Goal: Task Accomplishment & Management: Use online tool/utility

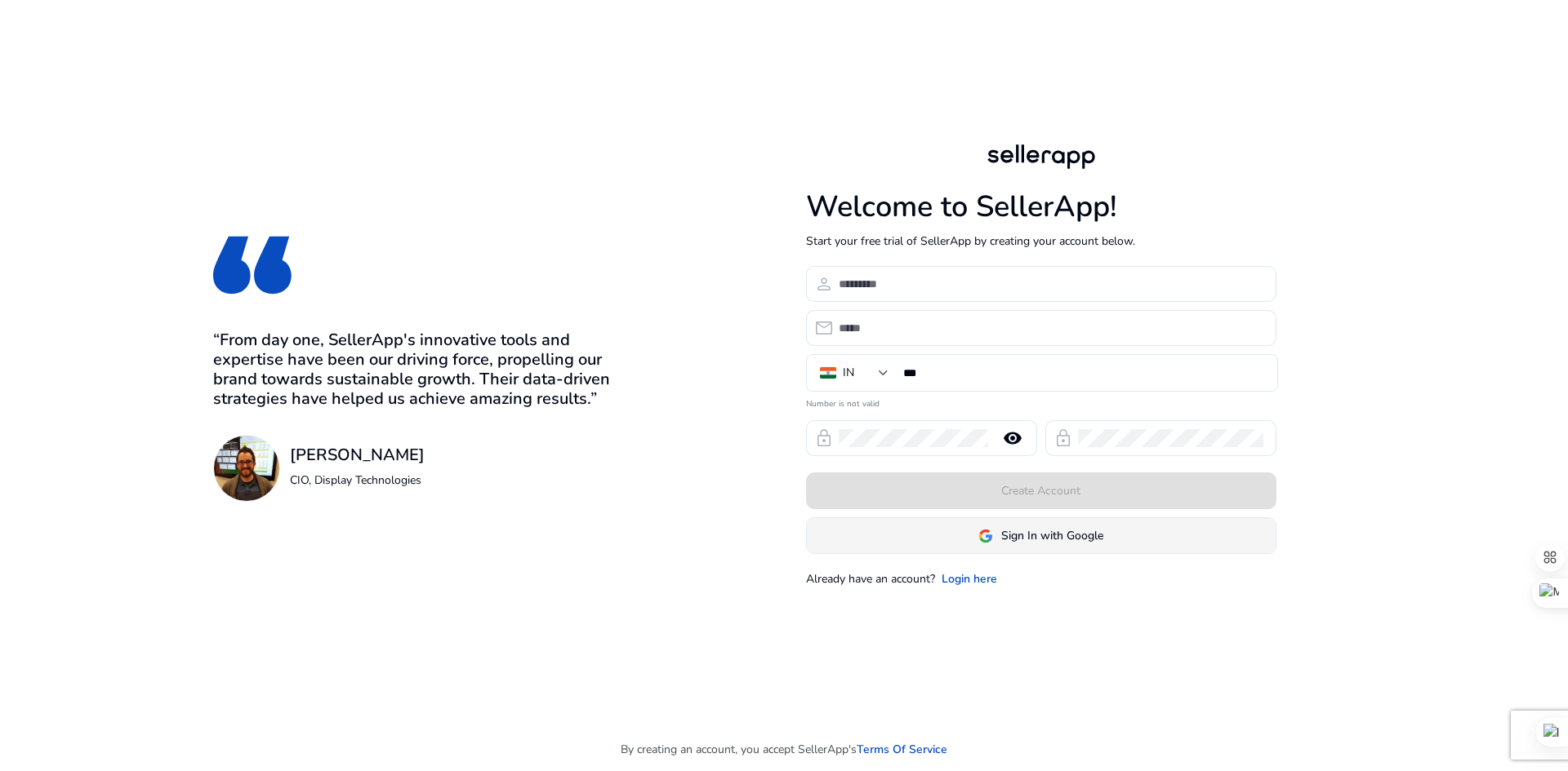
click at [1046, 541] on span "Sign In with Google" at bounding box center [1051, 536] width 102 height 17
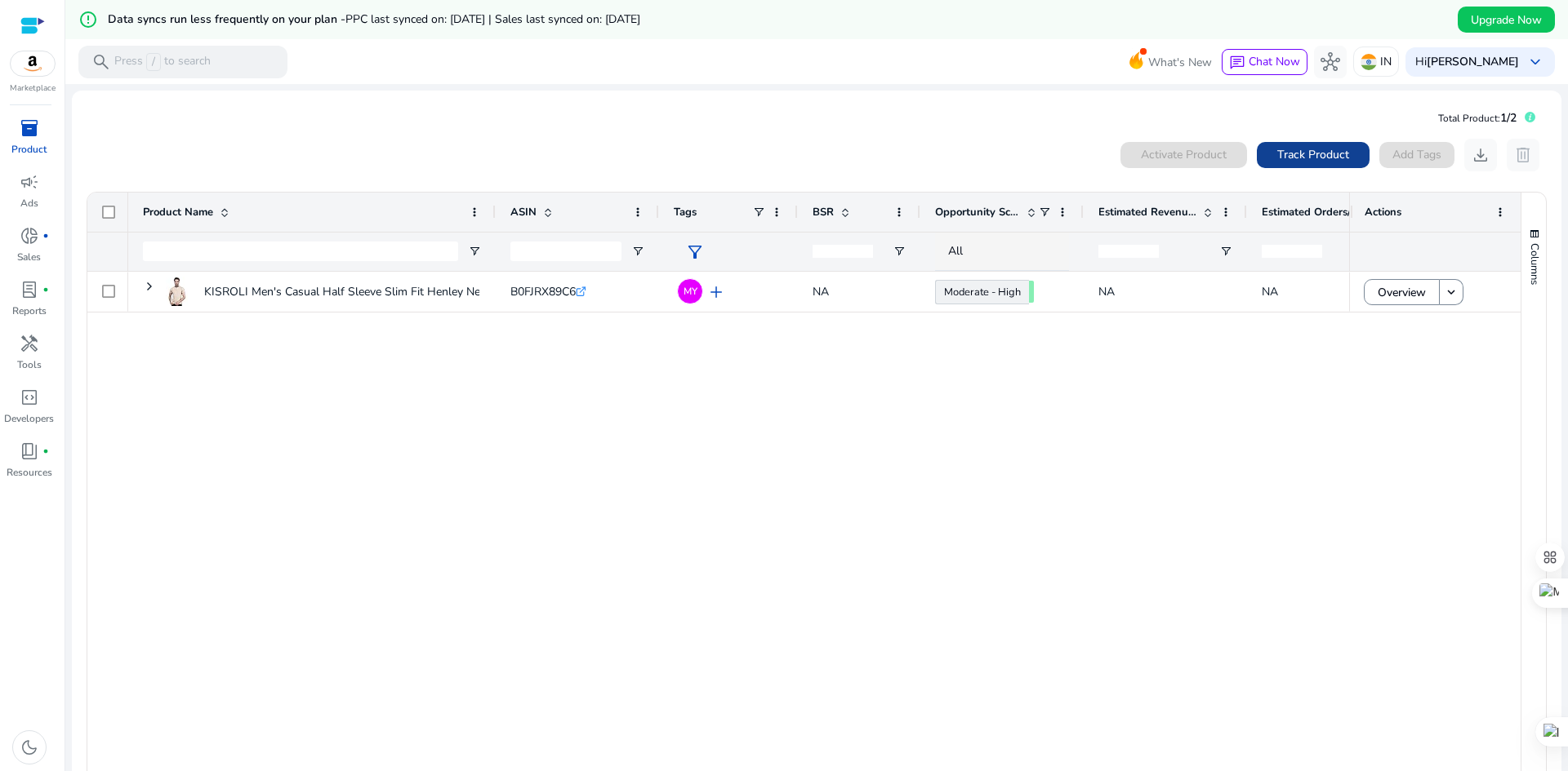
click at [1314, 156] on span "Track Product" at bounding box center [1313, 155] width 72 height 17
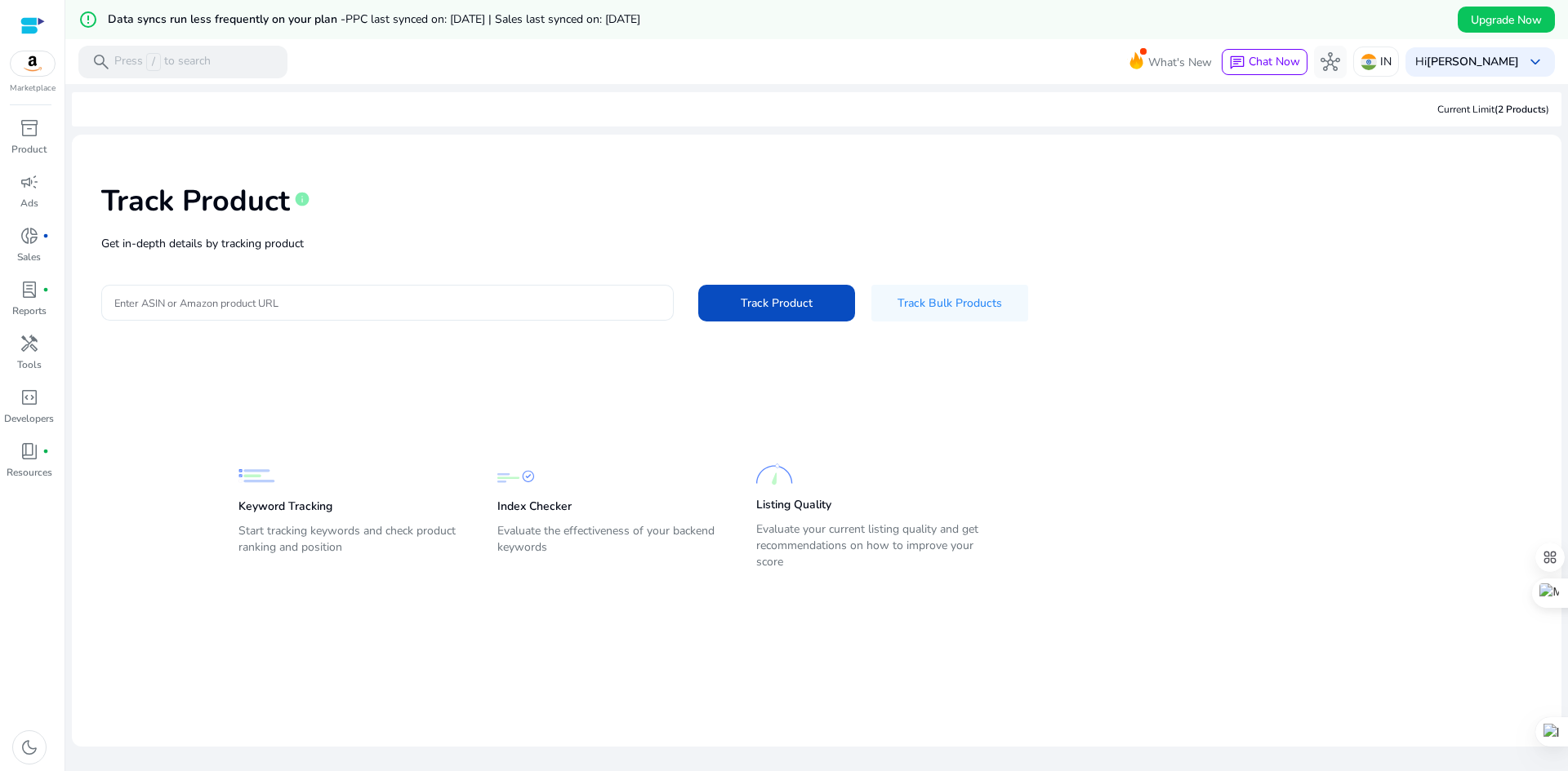
click at [310, 300] on input "Enter ASIN or Amazon product URL" at bounding box center [388, 302] width 547 height 18
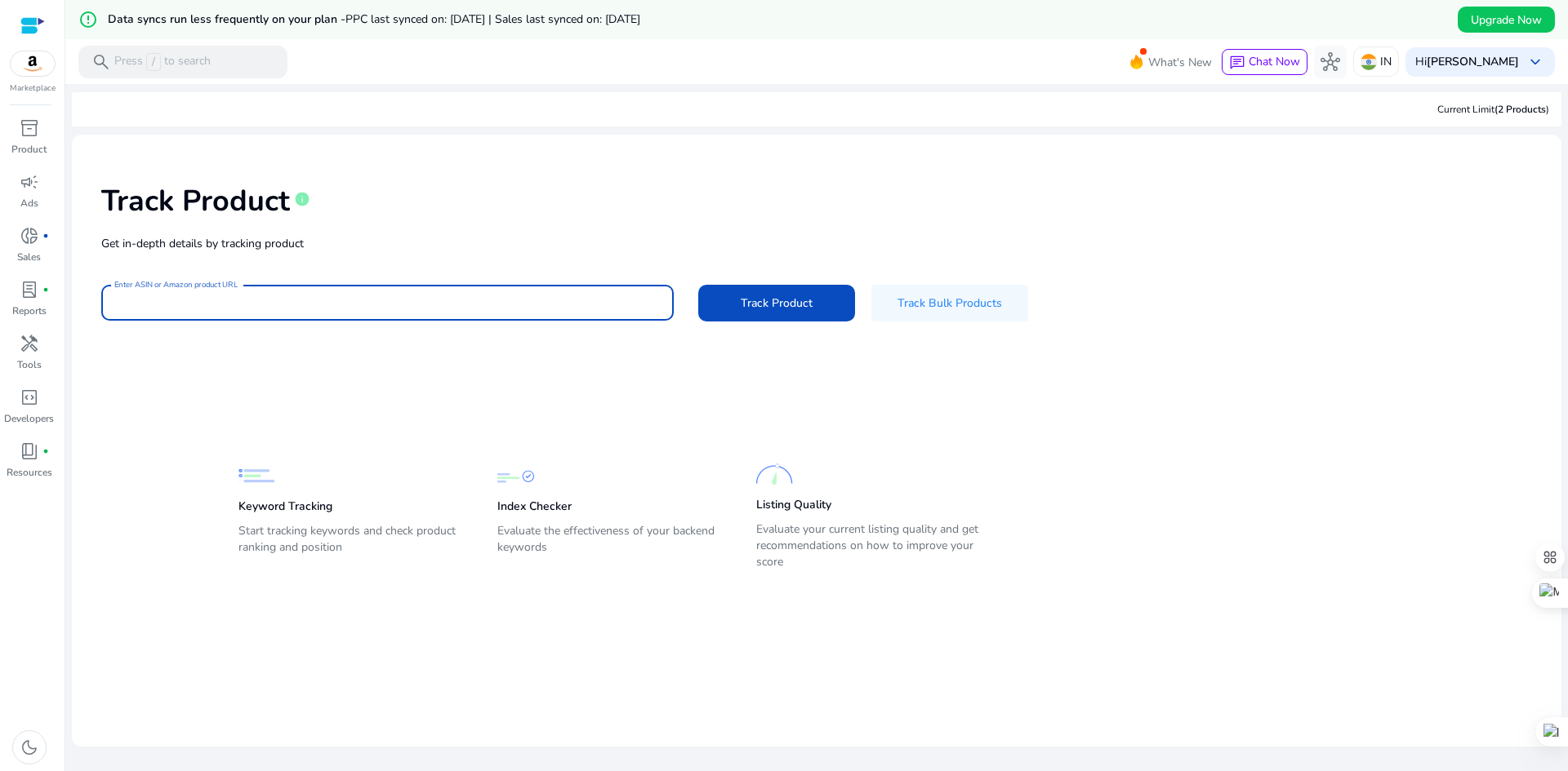
paste input "**********"
type input "**********"
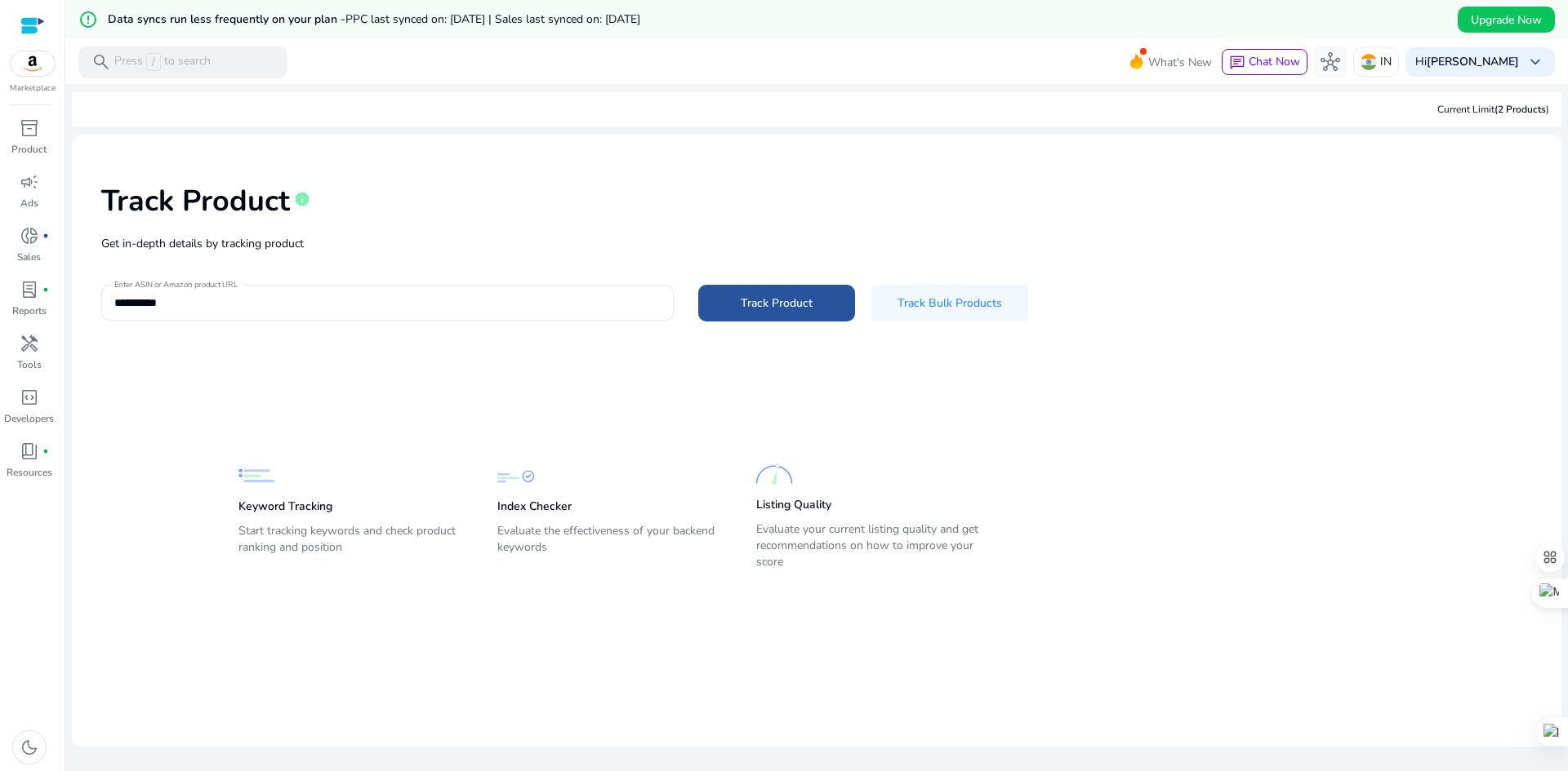
click at [742, 303] on span "Track Product" at bounding box center [776, 303] width 72 height 17
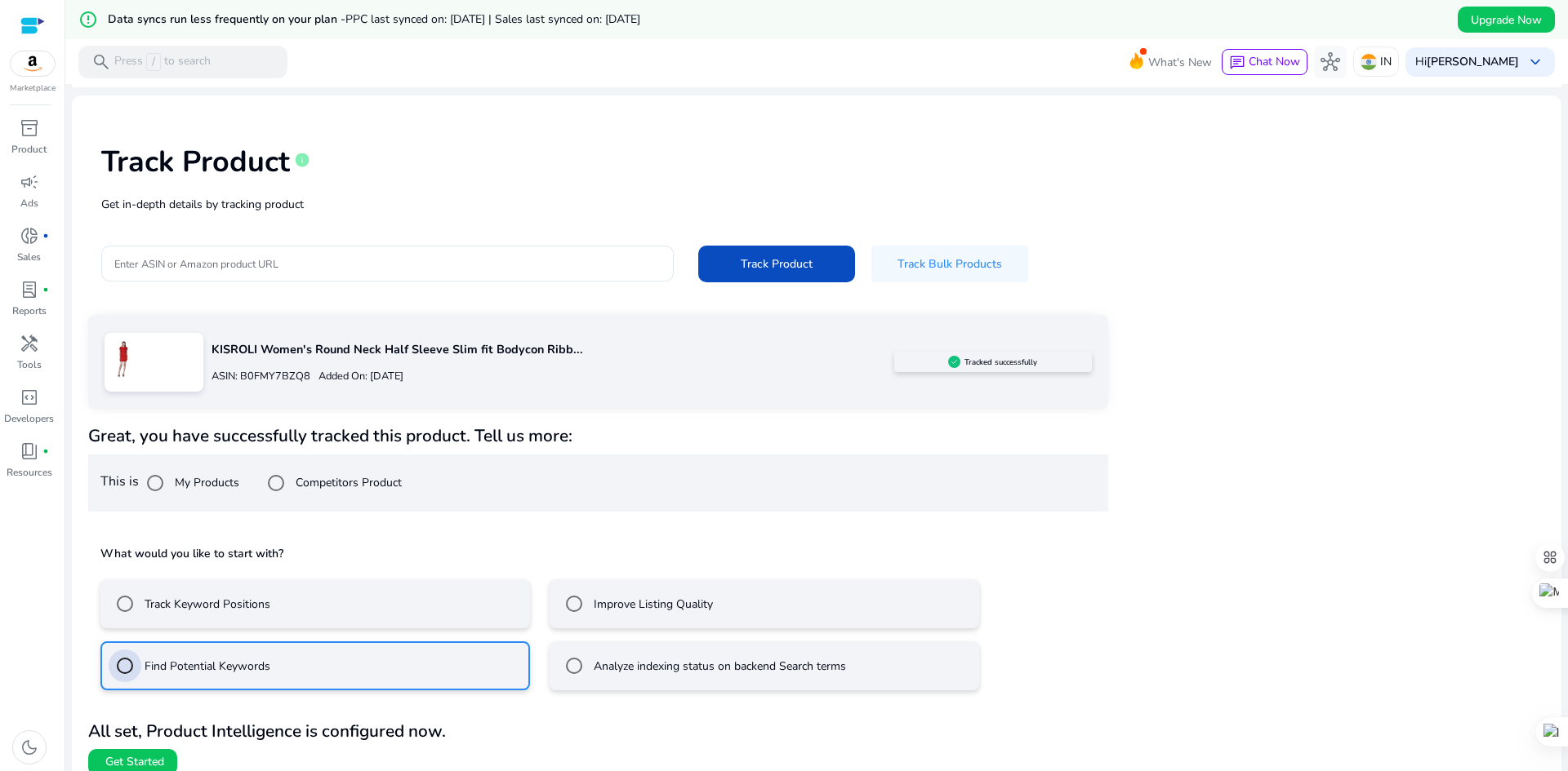
scroll to position [55, 0]
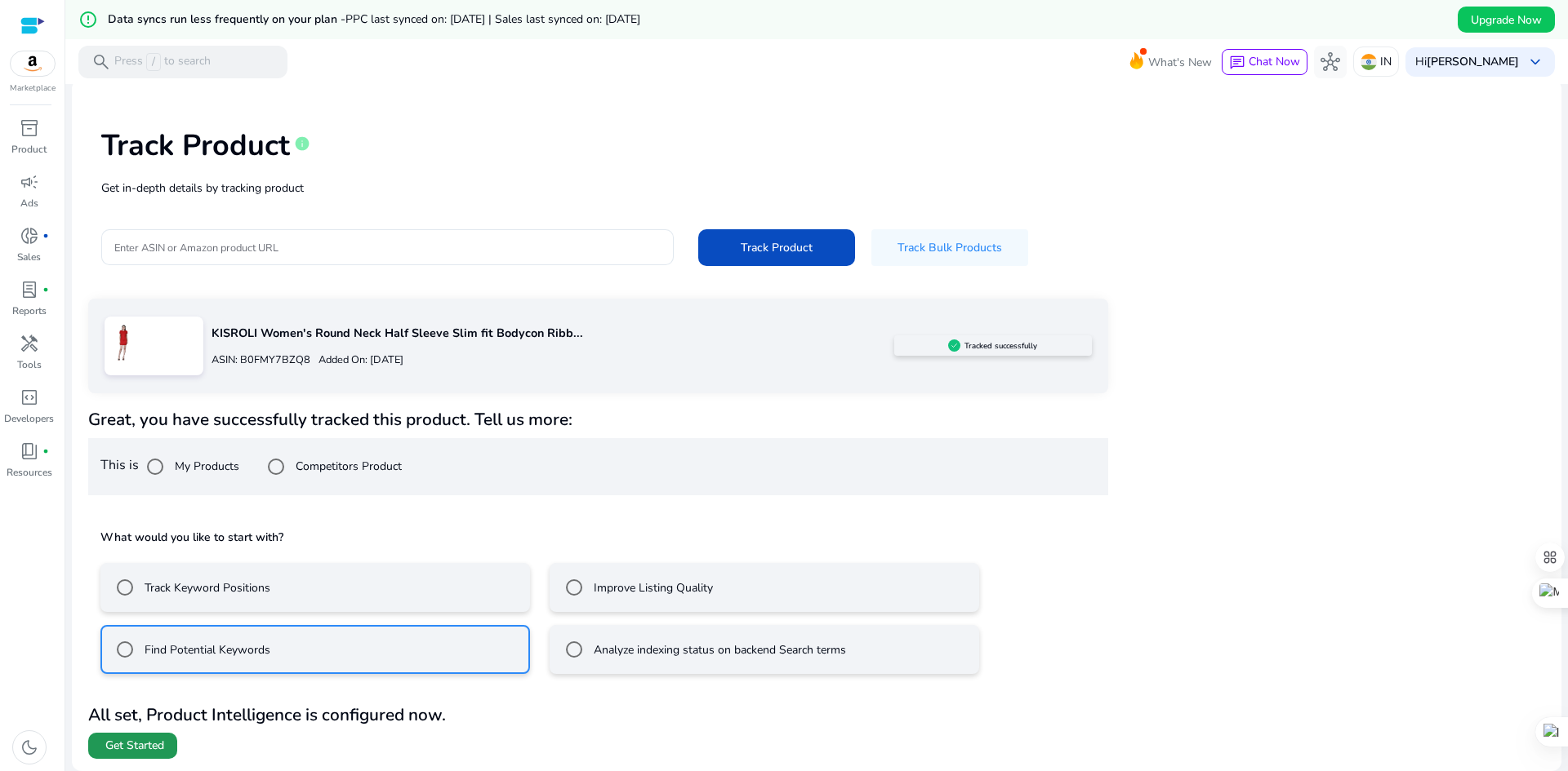
click at [115, 748] on span "Get Started" at bounding box center [135, 746] width 59 height 16
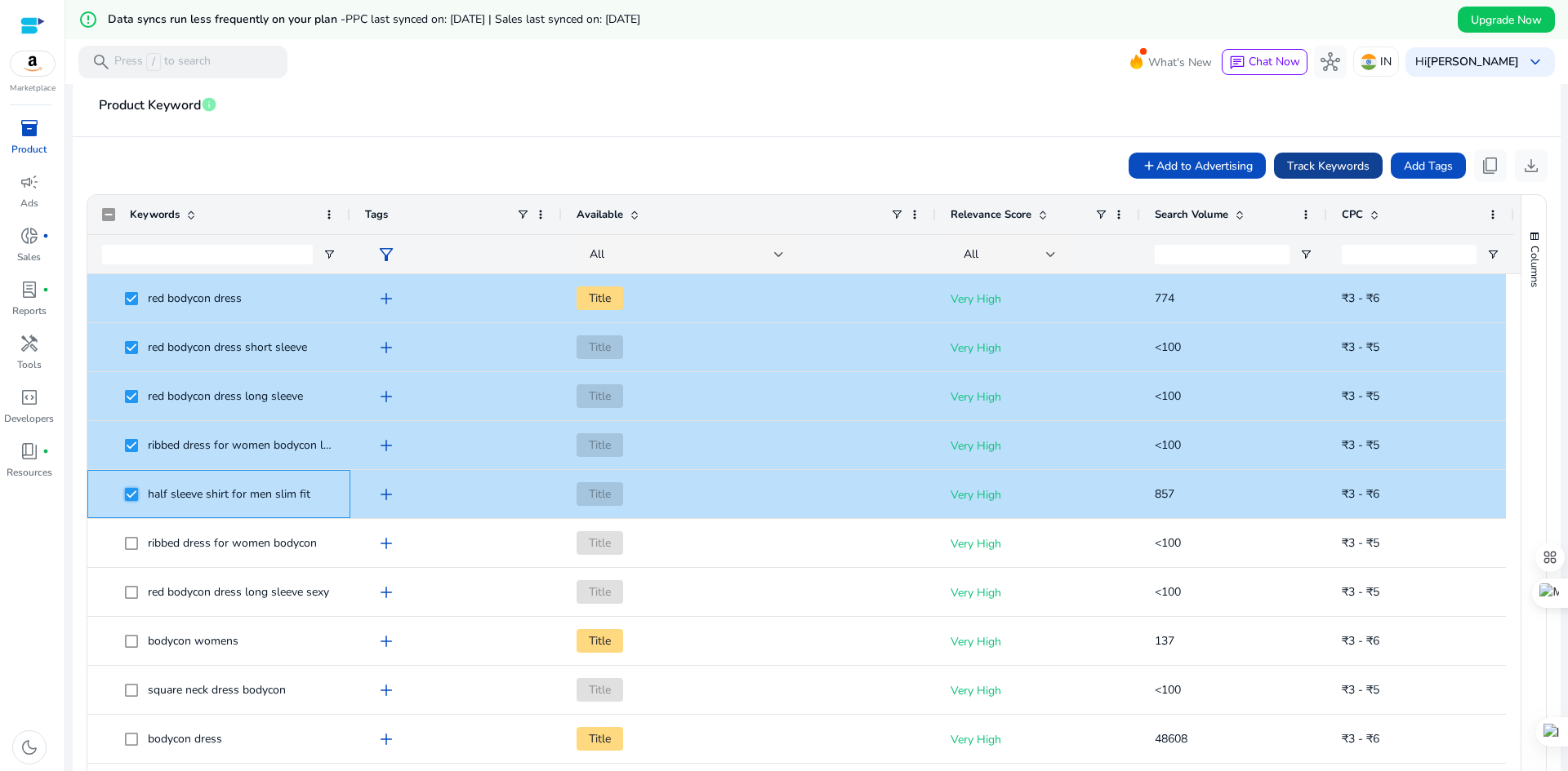
scroll to position [245, 0]
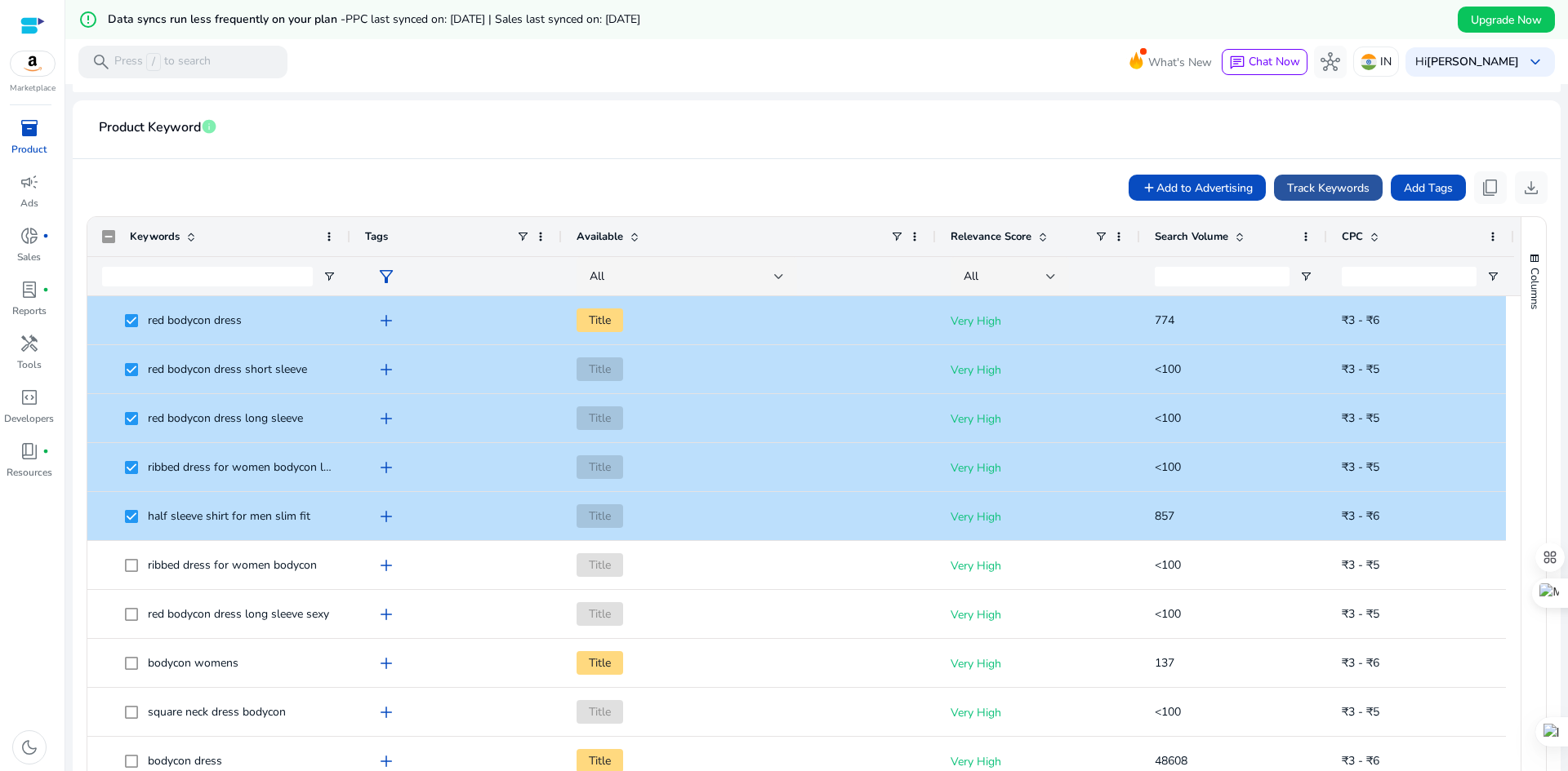
click at [1325, 184] on span "Track Keywords" at bounding box center [1328, 188] width 82 height 17
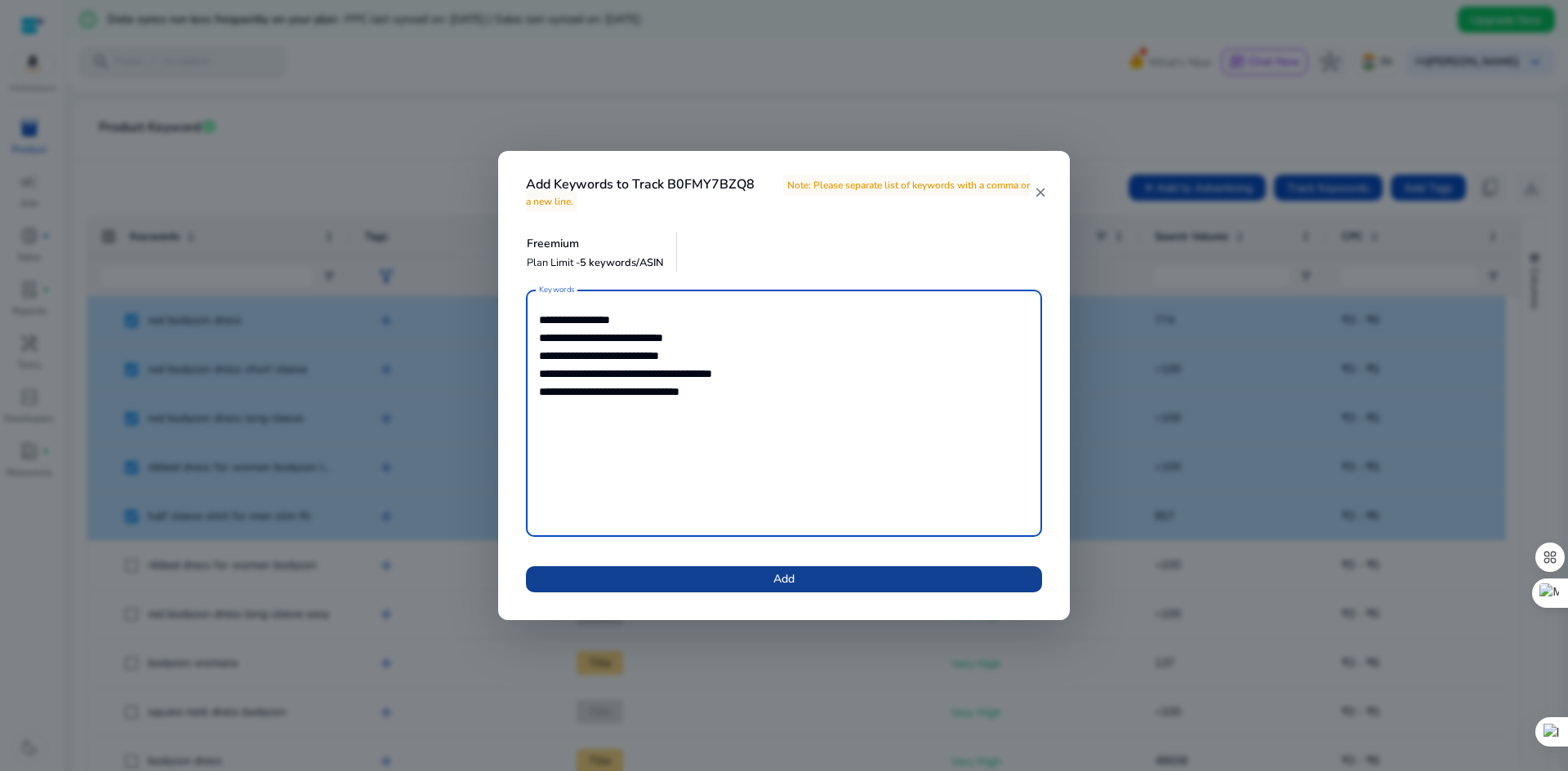
click at [825, 573] on span at bounding box center [784, 579] width 517 height 39
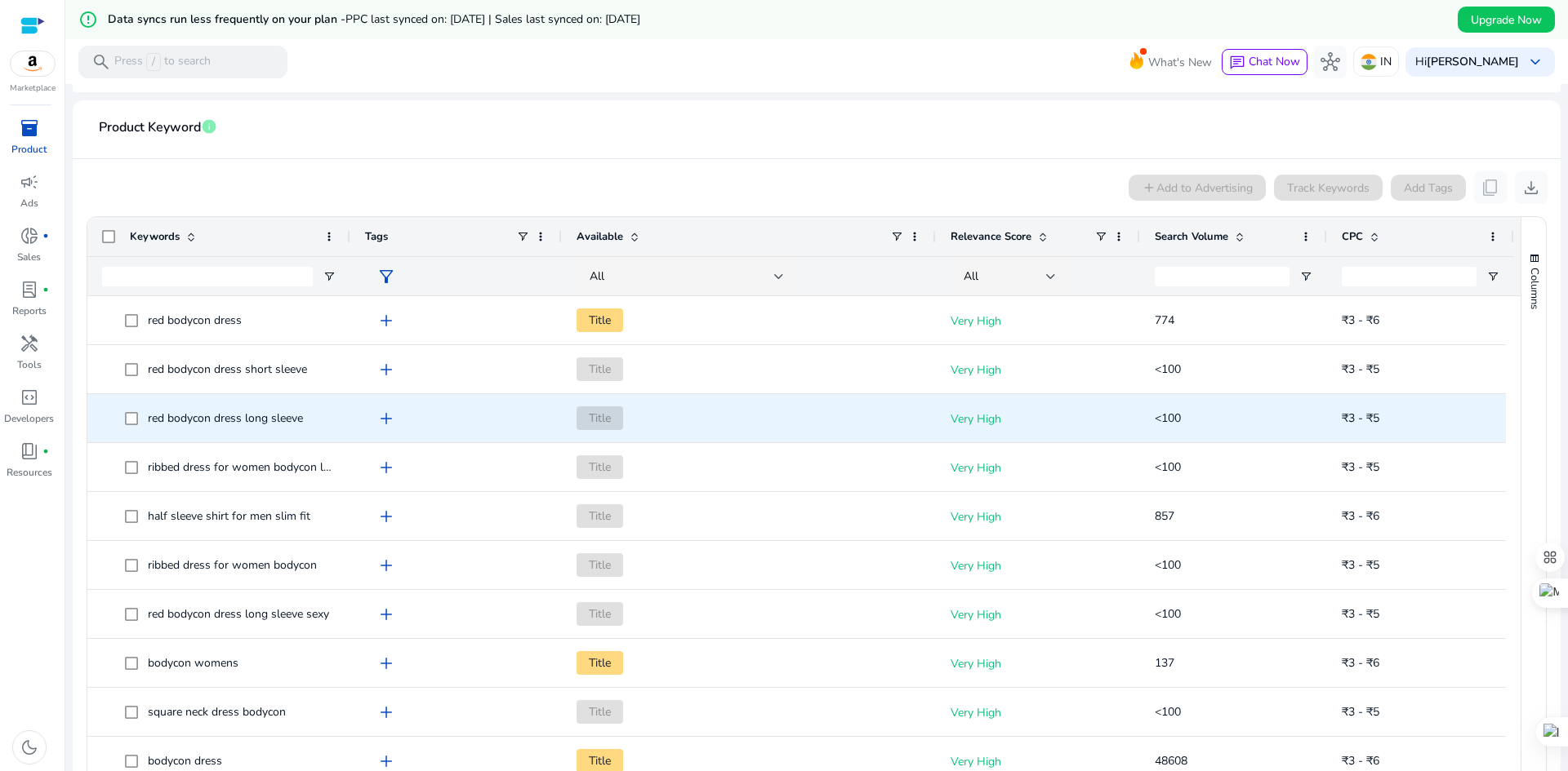
scroll to position [0, 0]
